Goal: Task Accomplishment & Management: Use online tool/utility

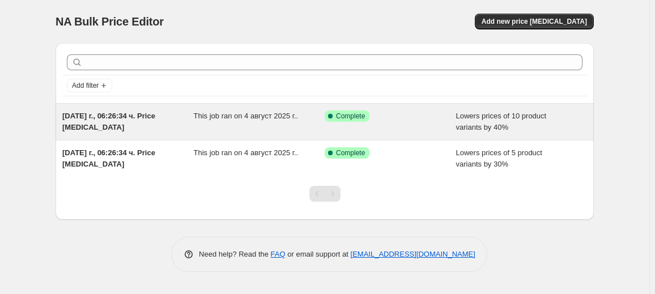
click at [259, 125] on div "This job ran on 4 август 2025 г.." at bounding box center [259, 121] width 131 height 23
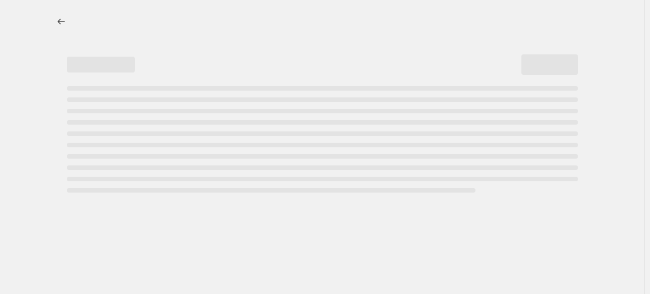
select select "percentage"
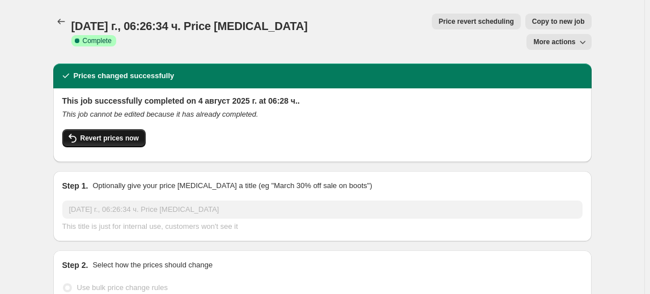
click at [114, 134] on span "Revert prices now" at bounding box center [109, 138] width 58 height 9
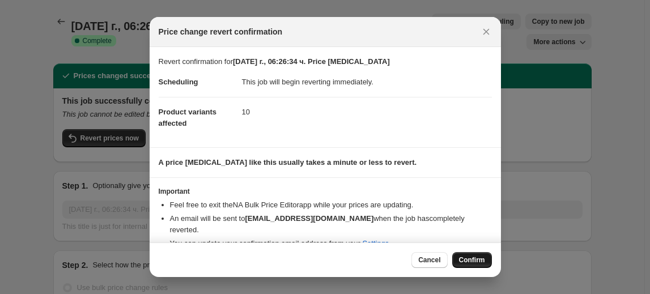
click at [470, 259] on span "Confirm" at bounding box center [472, 260] width 26 height 9
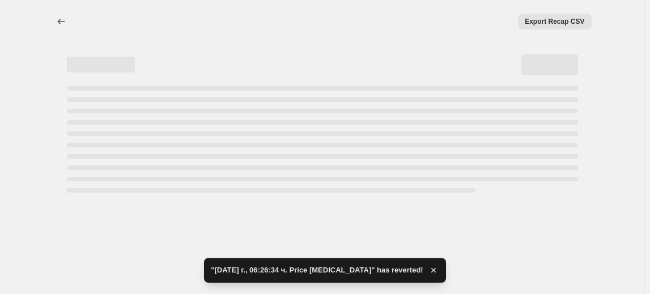
select select "percentage"
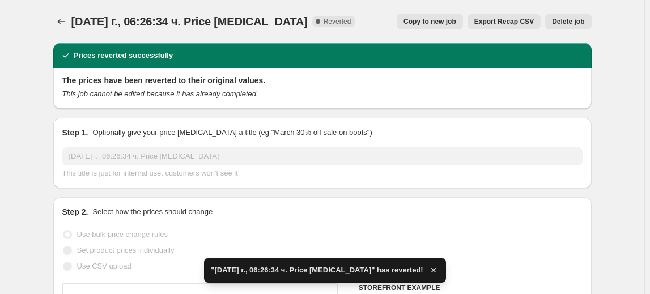
click at [563, 20] on span "Delete job" at bounding box center [568, 21] width 32 height 9
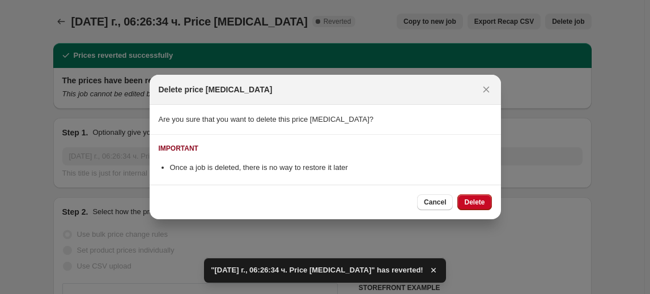
click at [475, 202] on span "Delete" at bounding box center [474, 202] width 20 height 9
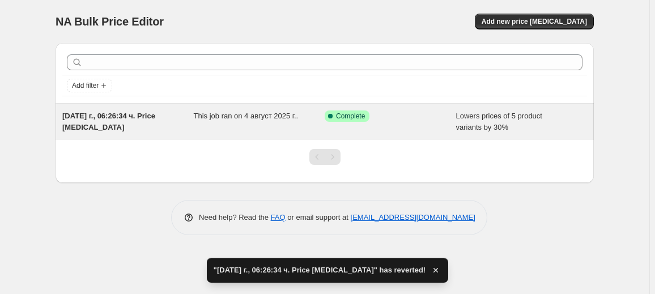
click at [293, 114] on span "This job ran on 4 август 2025 г.." at bounding box center [246, 116] width 105 height 8
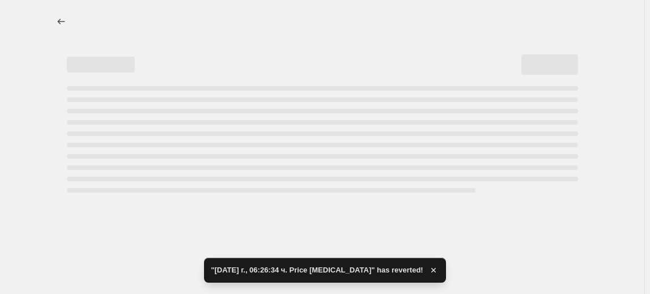
select select "percentage"
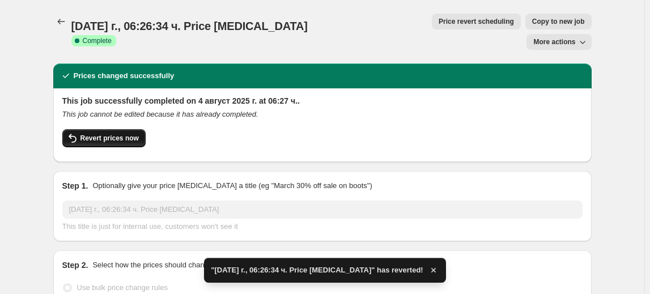
click at [126, 134] on span "Revert prices now" at bounding box center [109, 138] width 58 height 9
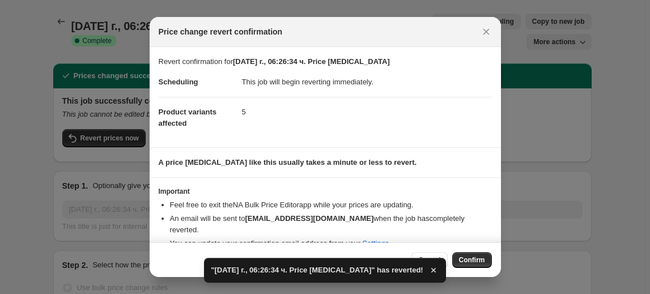
click at [462, 265] on button "Confirm" at bounding box center [472, 260] width 40 height 16
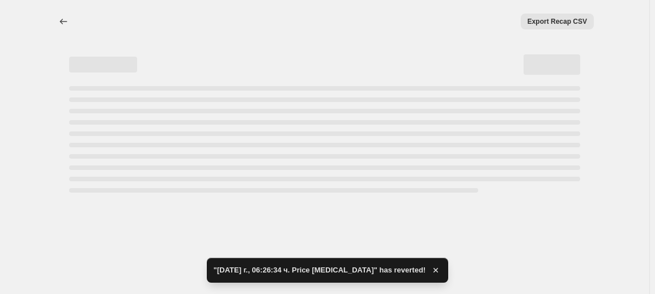
select select "percentage"
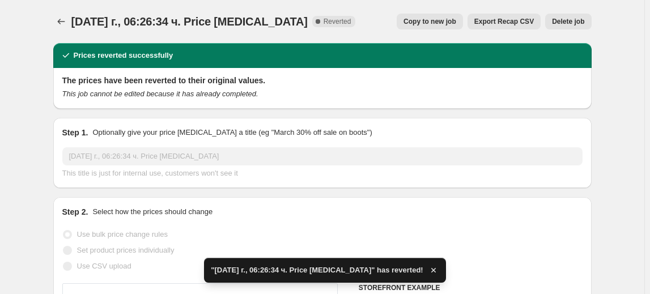
click at [575, 23] on span "Delete job" at bounding box center [568, 21] width 32 height 9
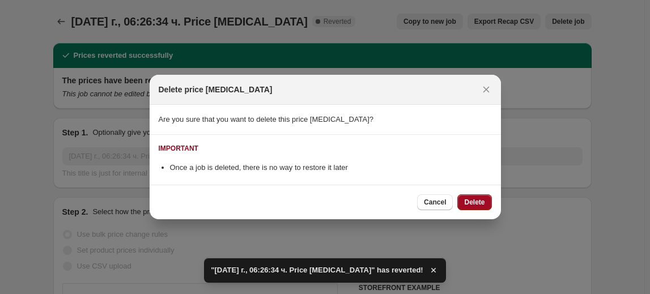
click at [485, 198] on button "Delete" at bounding box center [474, 202] width 34 height 16
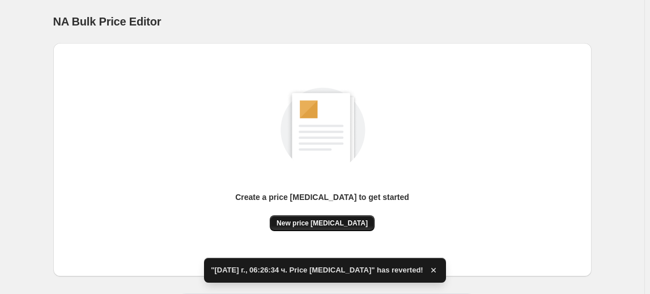
click at [309, 223] on span "New price [MEDICAL_DATA]" at bounding box center [321, 223] width 91 height 9
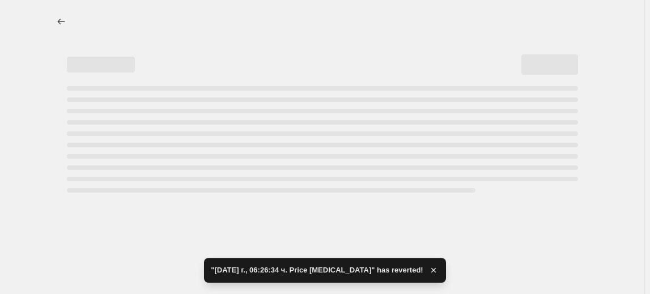
select select "percentage"
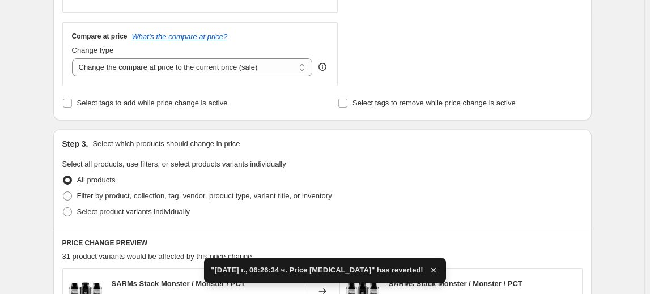
scroll to position [515, 0]
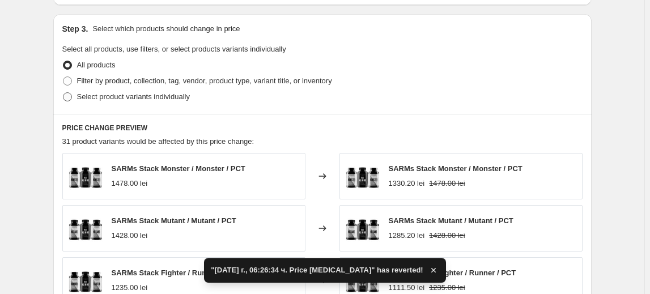
click at [144, 101] on span "Select product variants individually" at bounding box center [133, 96] width 113 height 11
click at [63, 93] on input "Select product variants individually" at bounding box center [63, 92] width 1 height 1
radio input "true"
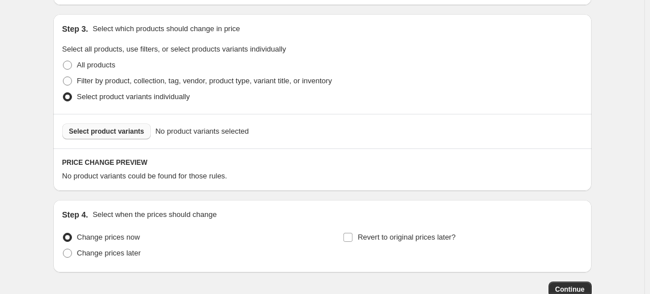
click at [116, 132] on span "Select product variants" at bounding box center [106, 131] width 75 height 9
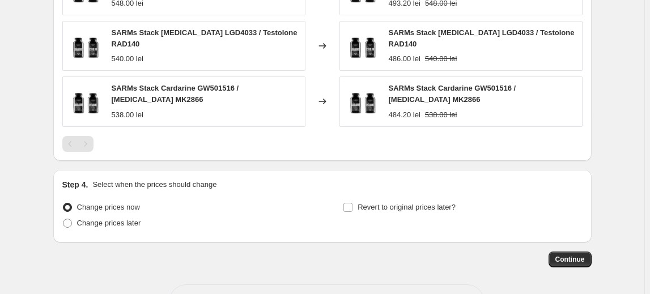
scroll to position [874, 0]
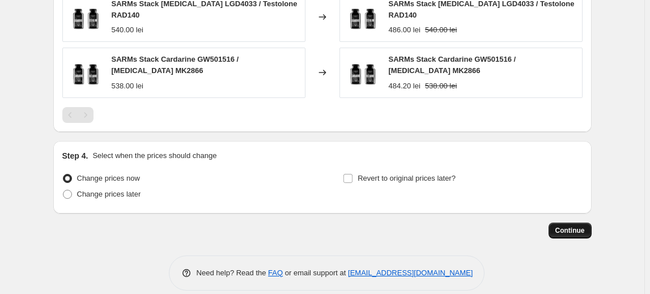
click at [568, 226] on span "Continue" at bounding box center [569, 230] width 29 height 9
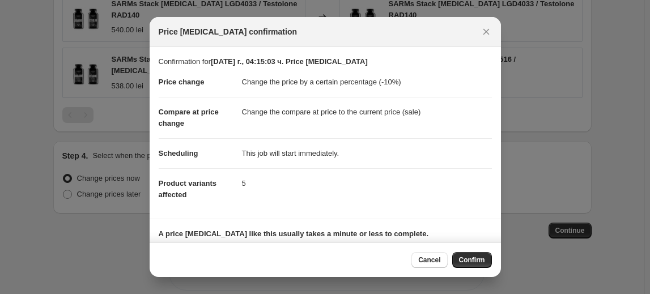
click at [467, 259] on span "Confirm" at bounding box center [472, 260] width 26 height 9
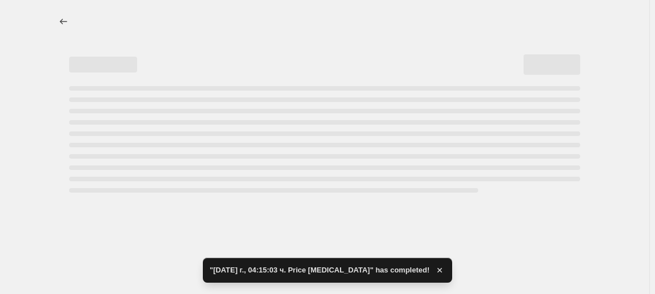
select select "percentage"
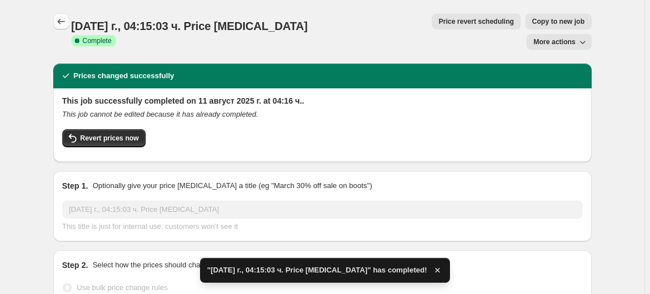
click at [57, 28] on button "Price change jobs" at bounding box center [61, 22] width 16 height 16
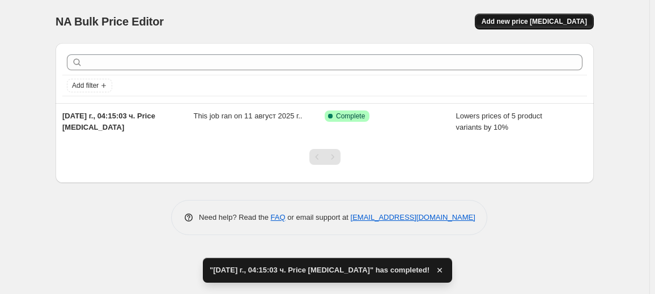
click at [544, 20] on span "Add new price [MEDICAL_DATA]" at bounding box center [534, 21] width 105 height 9
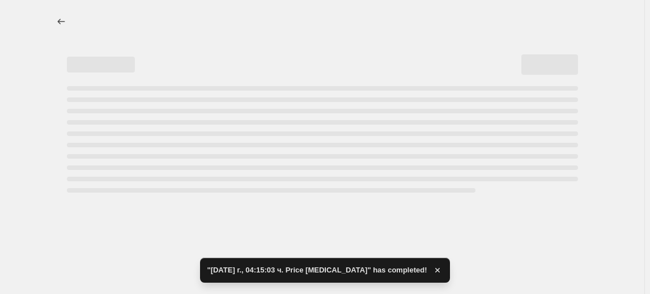
select select "percentage"
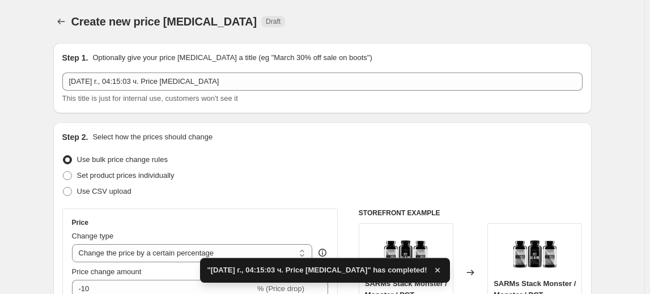
scroll to position [103, 0]
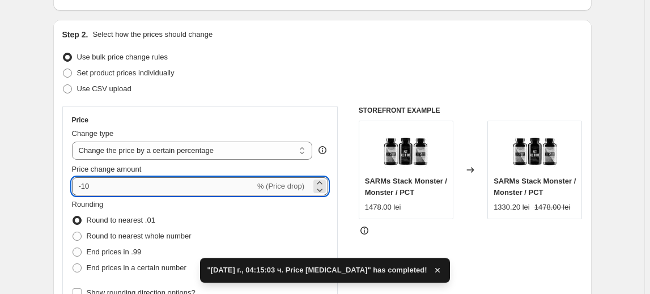
click at [95, 188] on input "-10" at bounding box center [163, 186] width 183 height 18
click at [88, 190] on input "-10" at bounding box center [163, 186] width 183 height 18
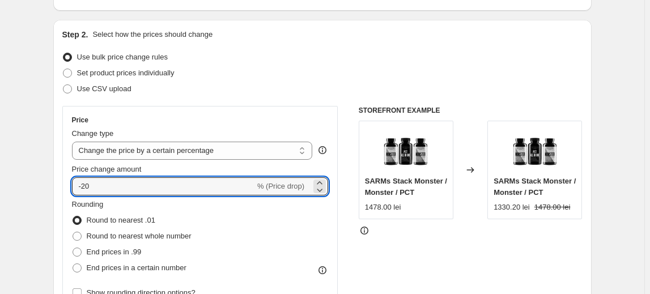
type input "-20"
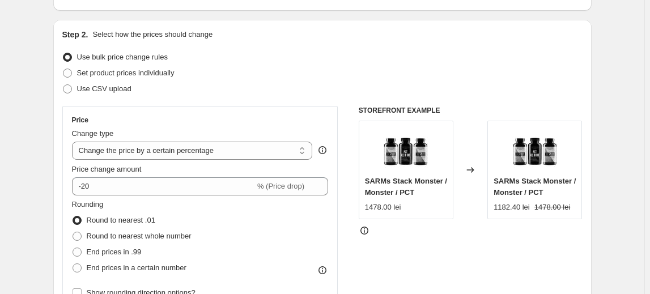
click at [116, 201] on fieldset "Rounding Round to nearest .01 Round to nearest whole number End prices in .99 E…" at bounding box center [132, 237] width 120 height 77
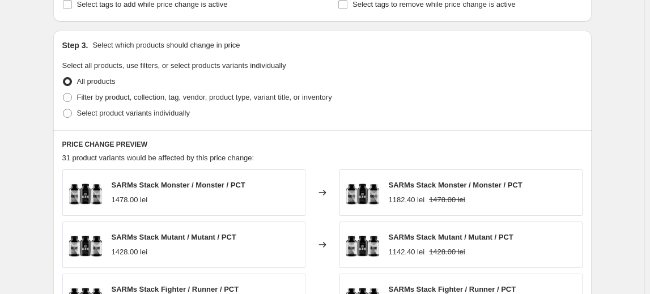
scroll to position [567, 0]
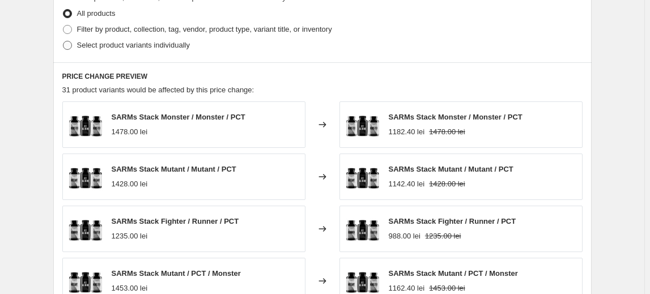
click at [128, 44] on span "Select product variants individually" at bounding box center [133, 45] width 113 height 8
click at [63, 41] on input "Select product variants individually" at bounding box center [63, 41] width 1 height 1
radio input "true"
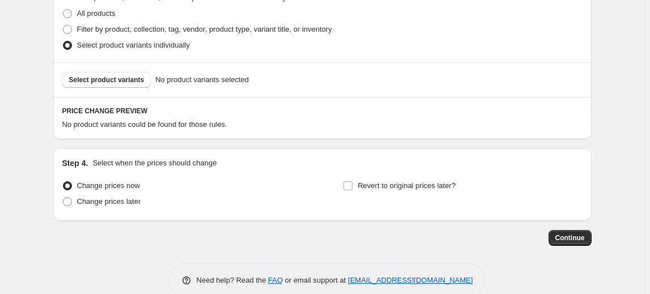
click at [113, 79] on span "Select product variants" at bounding box center [106, 79] width 75 height 9
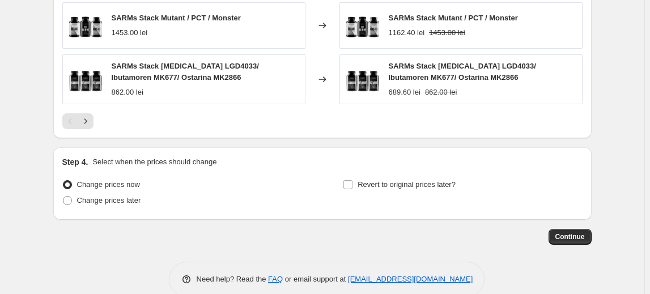
scroll to position [874, 0]
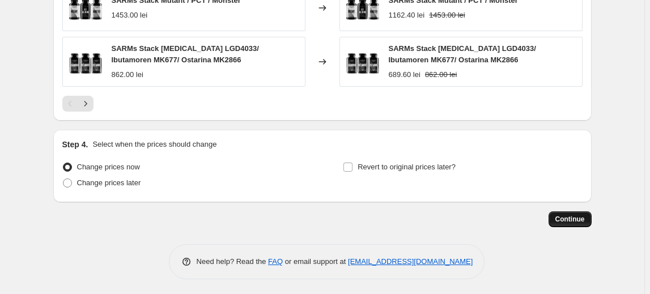
click at [576, 222] on span "Continue" at bounding box center [569, 219] width 29 height 9
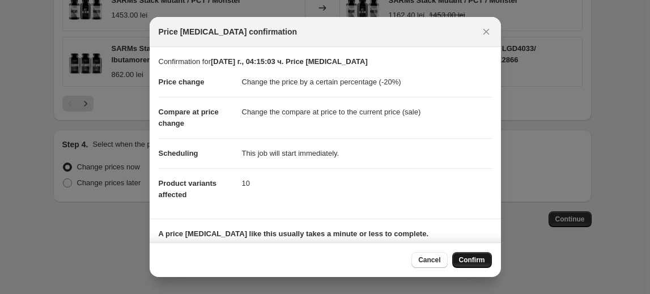
click at [470, 259] on span "Confirm" at bounding box center [472, 260] width 26 height 9
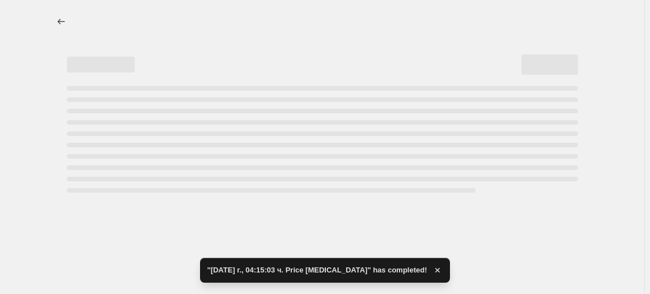
select select "percentage"
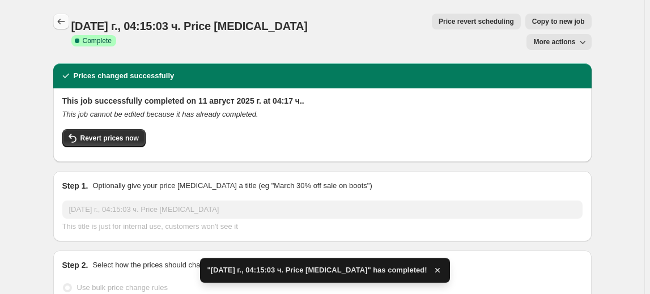
click at [61, 23] on icon "Price change jobs" at bounding box center [61, 21] width 11 height 11
